Goal: Information Seeking & Learning: Understand process/instructions

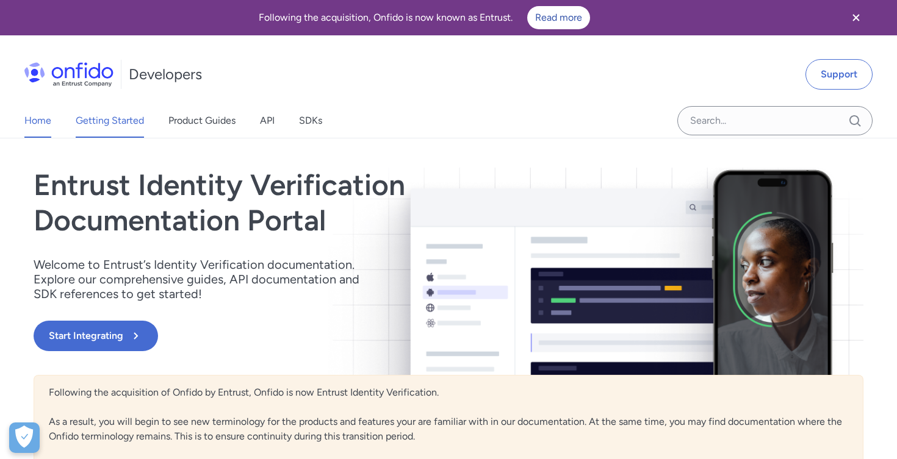
click at [114, 123] on link "Getting Started" at bounding box center [110, 121] width 68 height 34
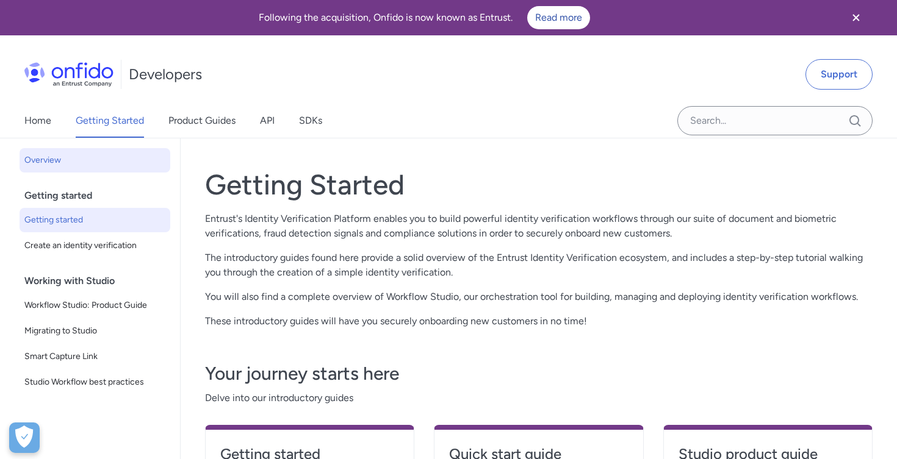
click at [71, 221] on span "Getting started" at bounding box center [94, 220] width 141 height 15
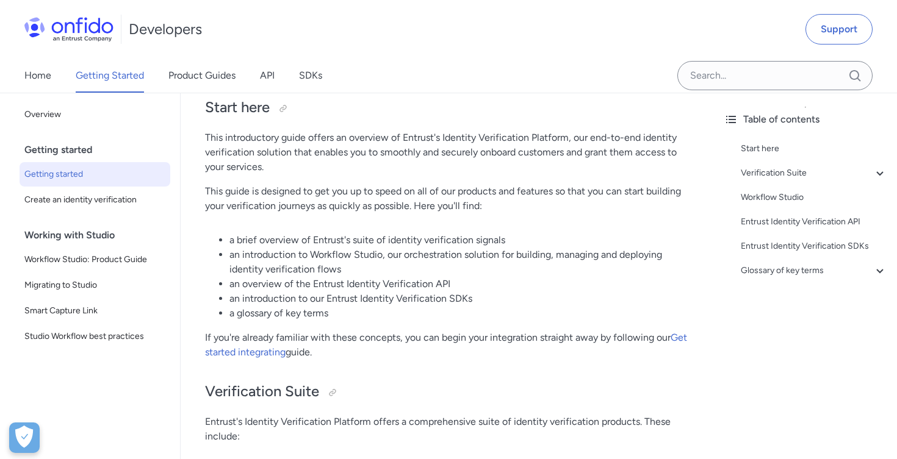
scroll to position [139, 0]
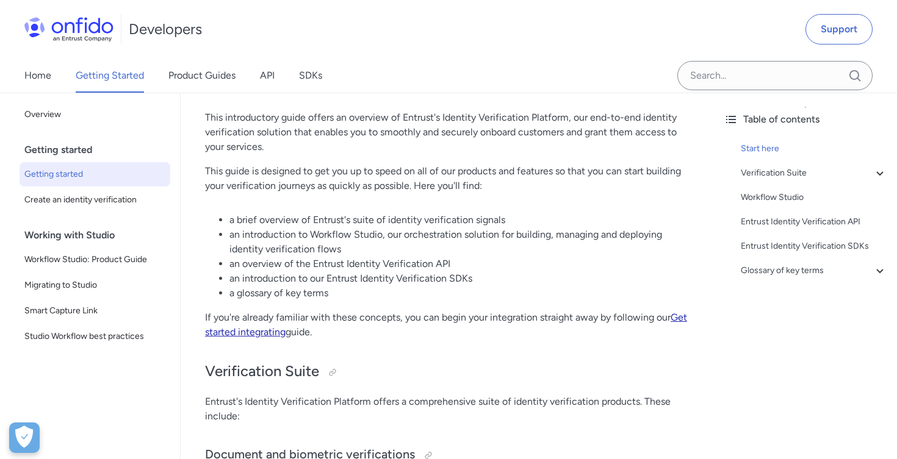
click at [270, 335] on link "Get started integrating" at bounding box center [446, 325] width 482 height 26
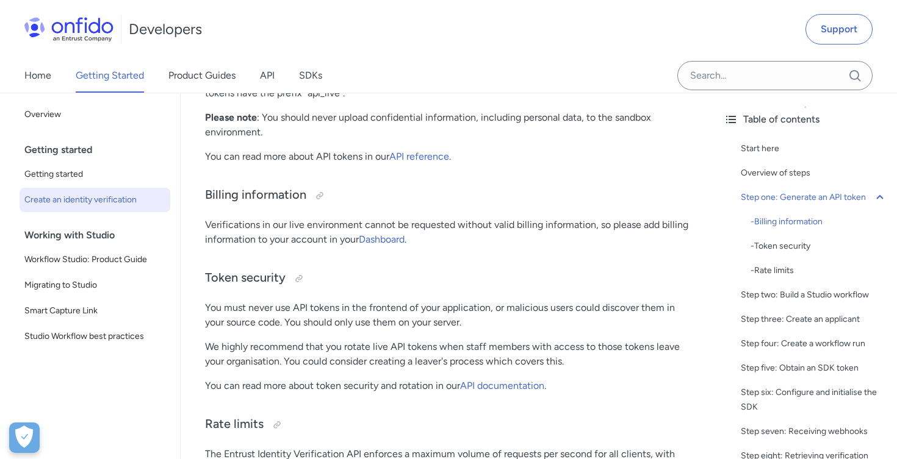
scroll to position [930, 0]
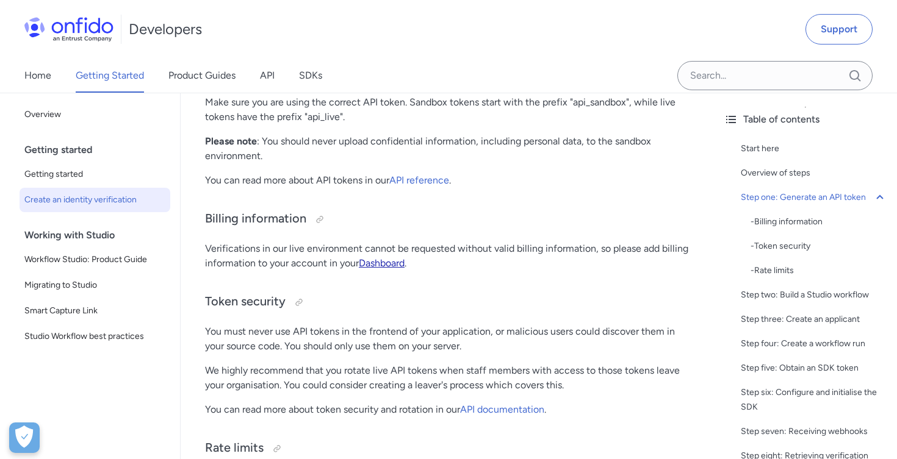
click at [391, 269] on link "Dashboard" at bounding box center [382, 263] width 46 height 12
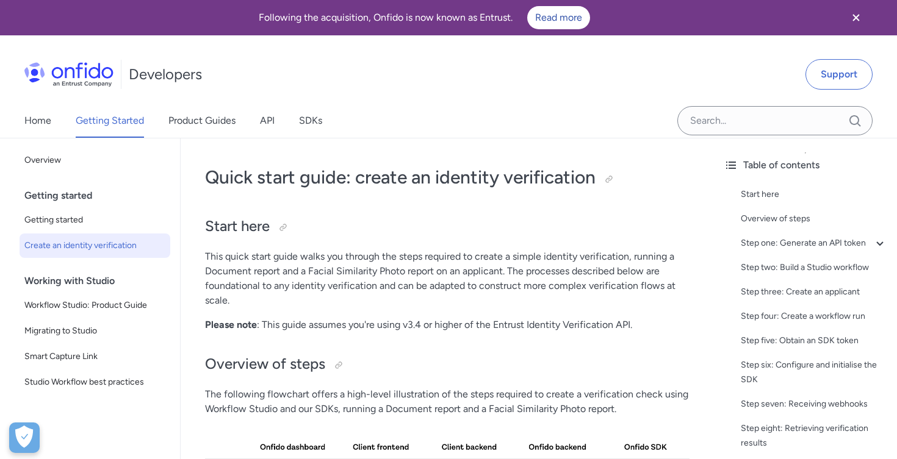
scroll to position [0, 0]
click at [557, 18] on link "Read more" at bounding box center [558, 17] width 63 height 23
click at [44, 120] on link "Home" at bounding box center [37, 121] width 27 height 34
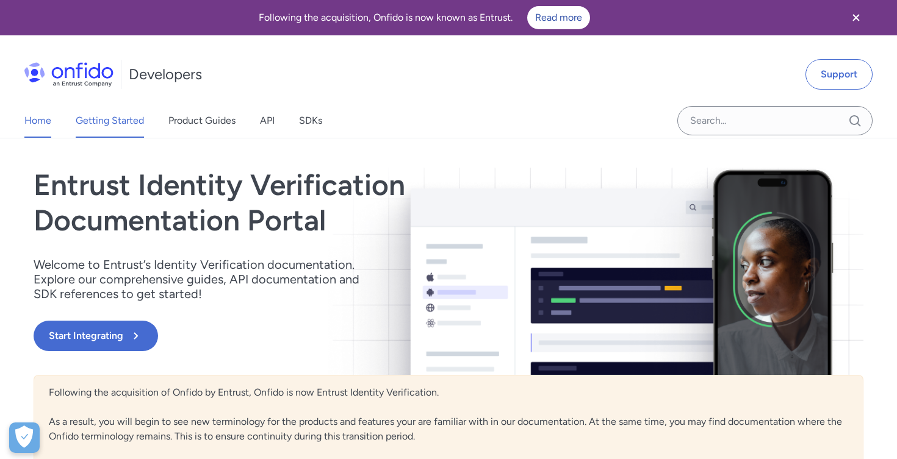
click at [112, 115] on link "Getting Started" at bounding box center [110, 121] width 68 height 34
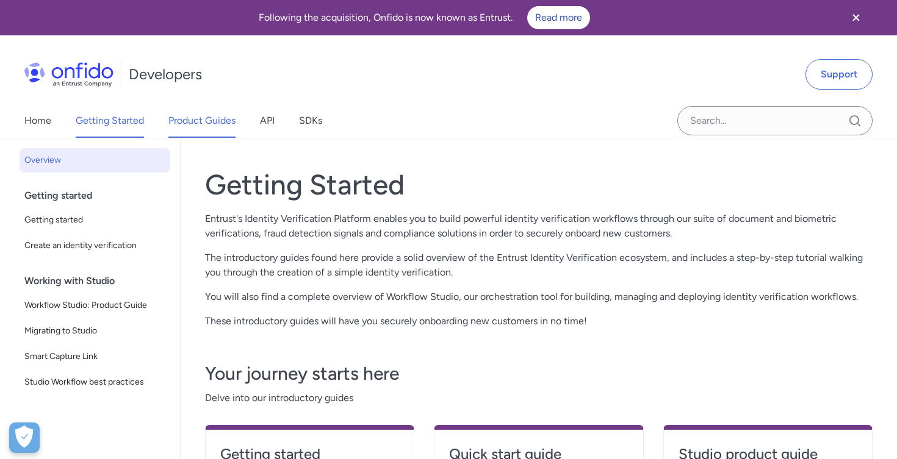
click at [191, 122] on link "Product Guides" at bounding box center [201, 121] width 67 height 34
